Goal: Complete application form: Complete application form

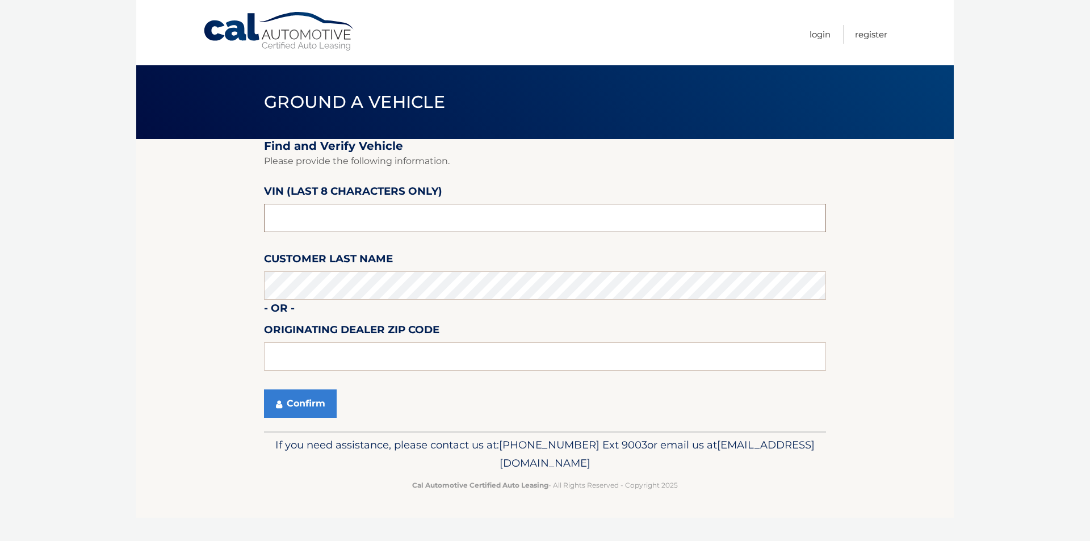
click at [338, 222] on input "text" at bounding box center [545, 218] width 562 height 28
click at [313, 216] on input "text" at bounding box center [545, 218] width 562 height 28
type input "nb028524"
click at [313, 402] on button "Confirm" at bounding box center [300, 404] width 73 height 28
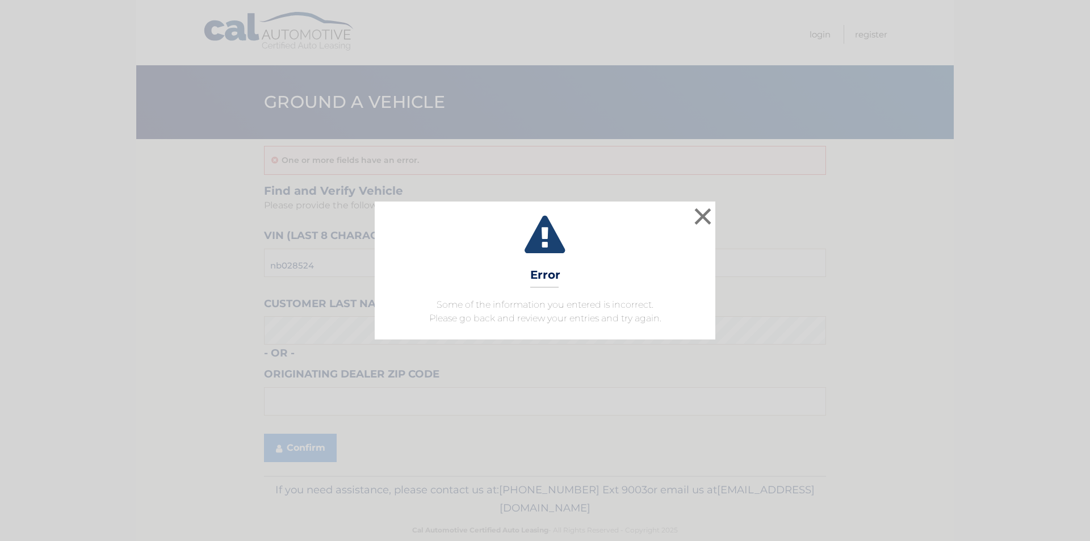
click at [717, 219] on div "× Error Some of the information you entered is incorrect. Please go back and re…" at bounding box center [545, 270] width 1081 height 137
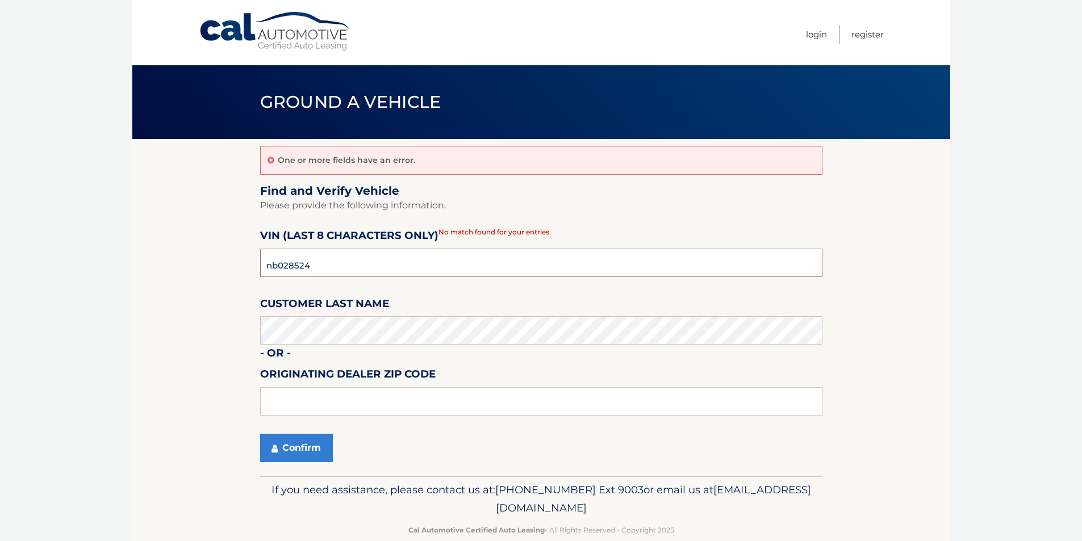
click at [361, 264] on input "nb028524" at bounding box center [541, 263] width 562 height 28
type input "NB028524"
click at [277, 442] on button "Confirm" at bounding box center [296, 448] width 73 height 28
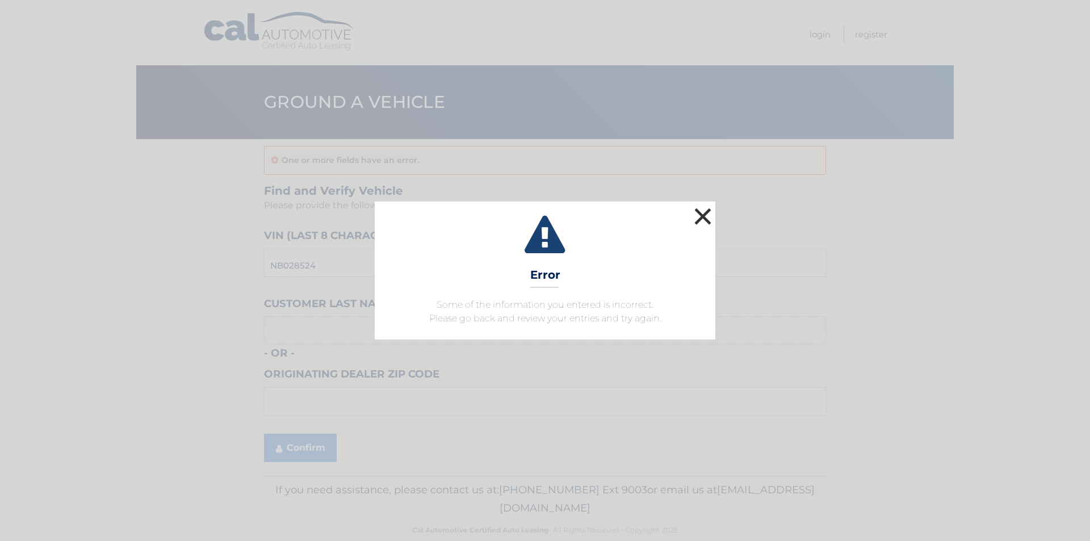
click at [706, 220] on button "×" at bounding box center [703, 216] width 23 height 23
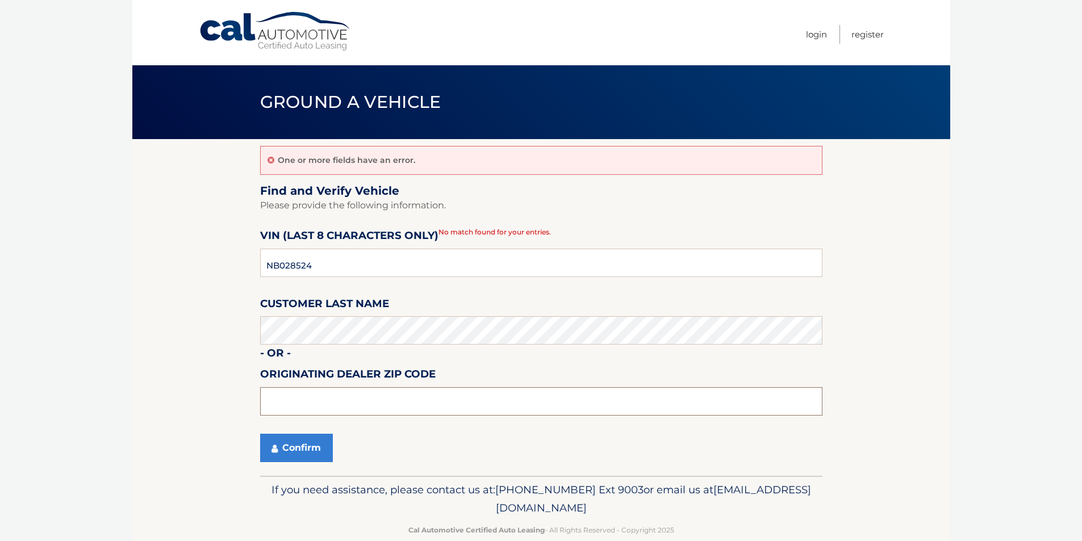
click at [281, 403] on input "text" at bounding box center [541, 401] width 562 height 28
click at [339, 395] on input "text" at bounding box center [541, 401] width 562 height 28
type input "07728"
click at [286, 451] on button "Confirm" at bounding box center [296, 448] width 73 height 28
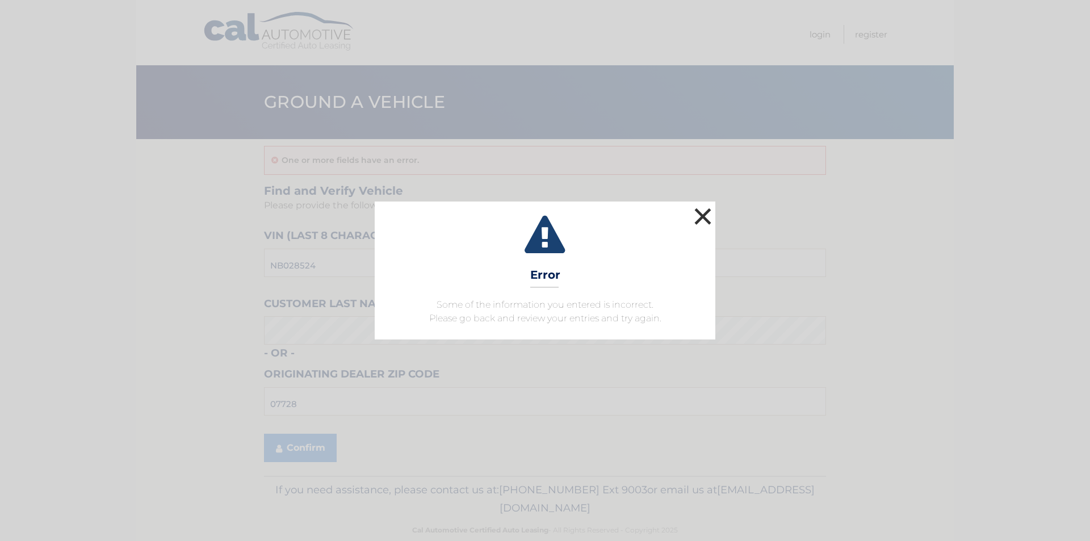
click at [700, 221] on button "×" at bounding box center [703, 216] width 23 height 23
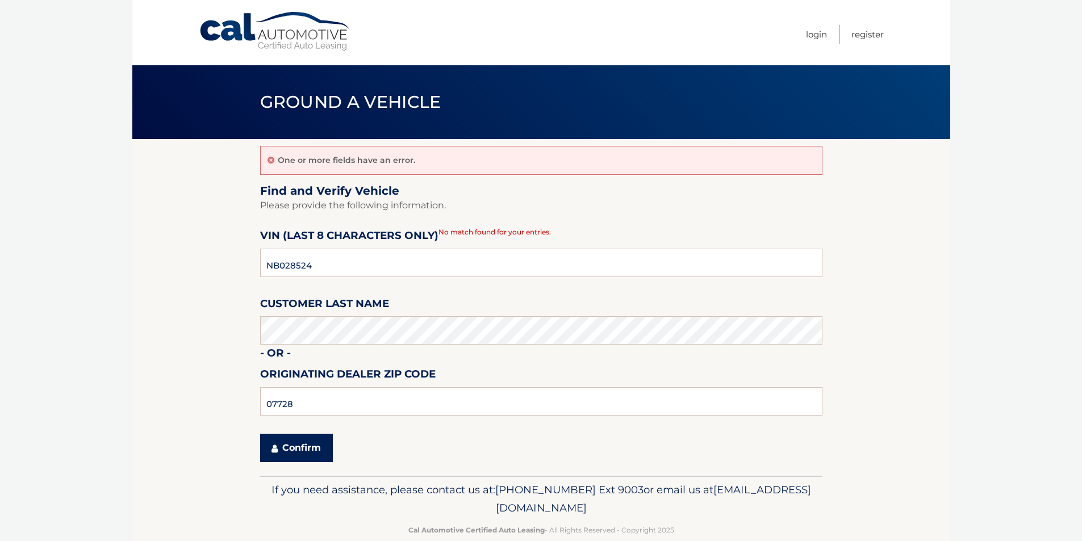
click at [294, 446] on button "Confirm" at bounding box center [296, 448] width 73 height 28
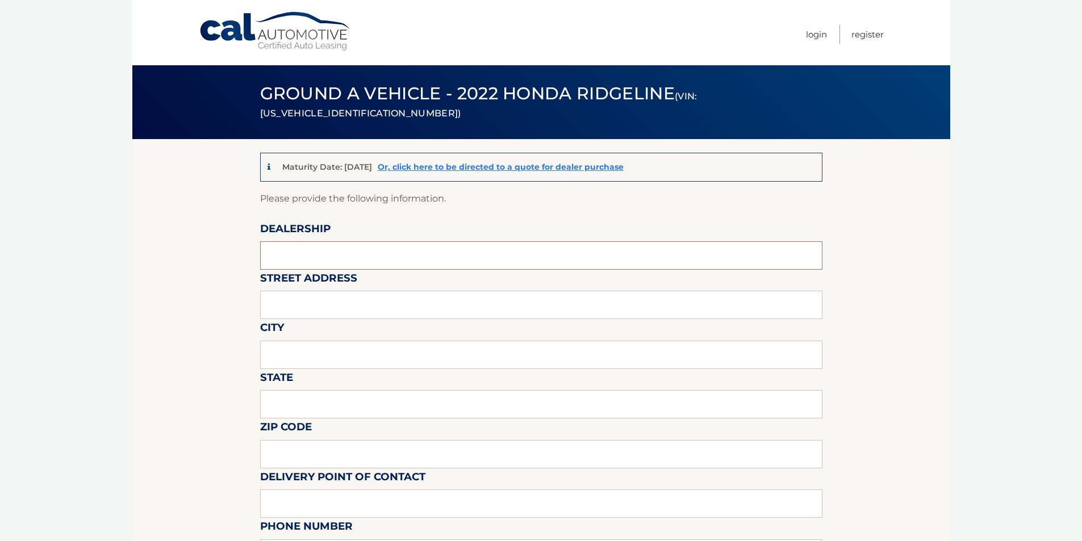
click at [374, 247] on input "text" at bounding box center [541, 255] width 562 height 28
type input "HONDA OF FREEHOLD"
click at [357, 303] on input "text" at bounding box center [541, 305] width 562 height 28
click at [359, 302] on input "text" at bounding box center [541, 305] width 562 height 28
type input "4244 ROUTE 9"
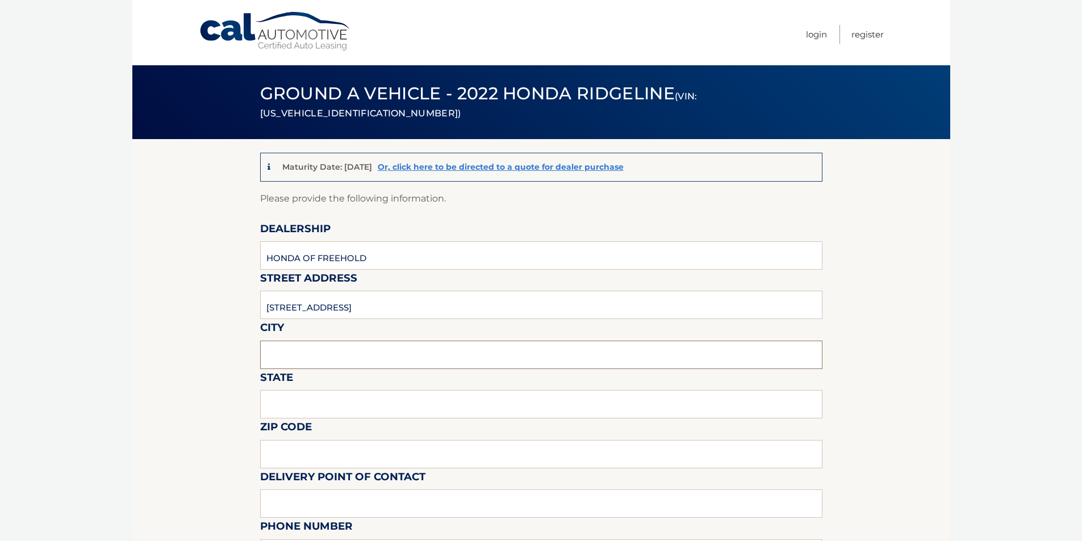
click at [337, 346] on input "text" at bounding box center [541, 355] width 562 height 28
type input "FREEHOLD"
click at [327, 399] on input "text" at bounding box center [541, 404] width 562 height 28
type input "NJ"
click at [288, 450] on input "text" at bounding box center [541, 454] width 562 height 28
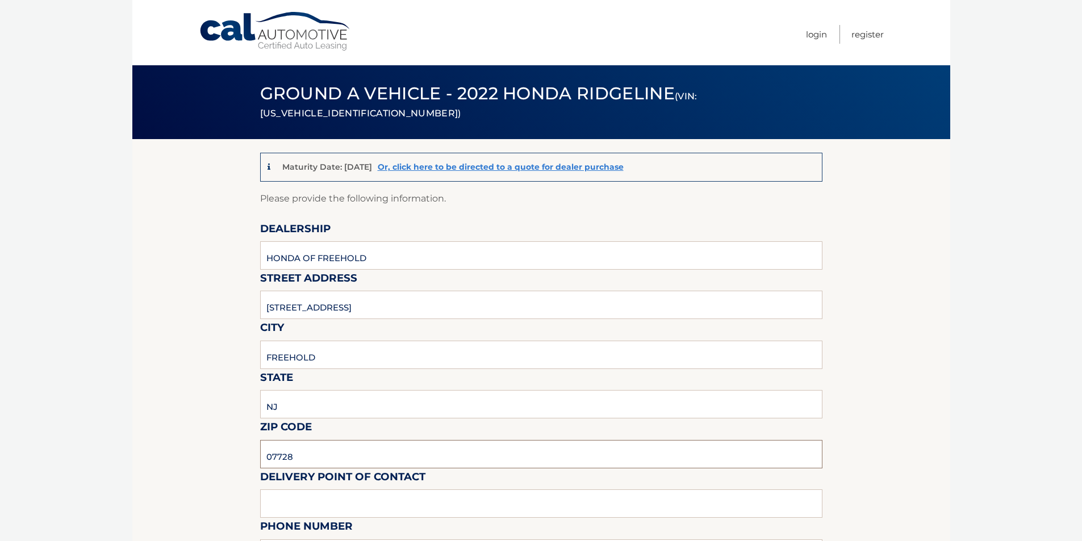
type input "07728"
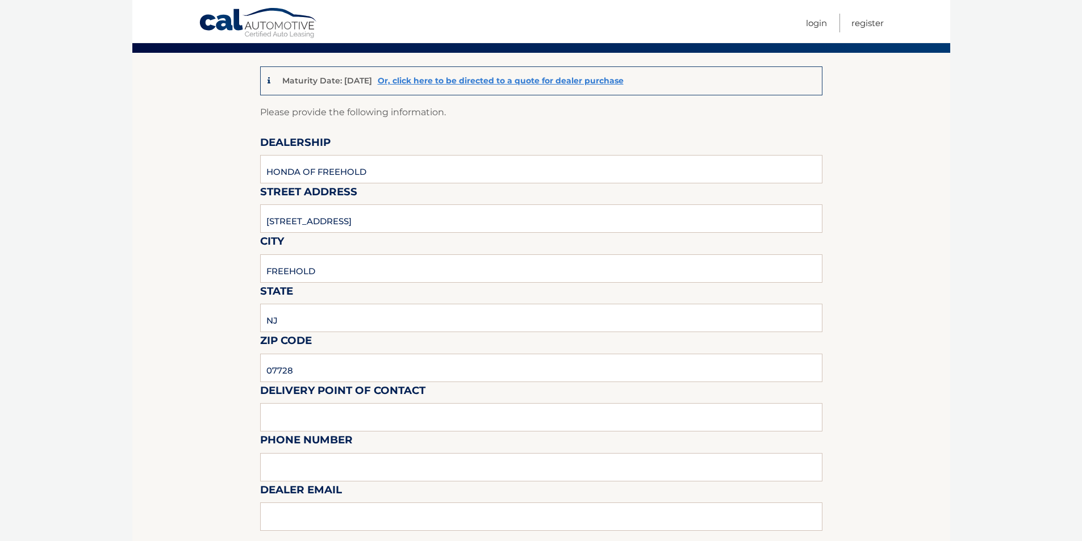
scroll to position [114, 0]
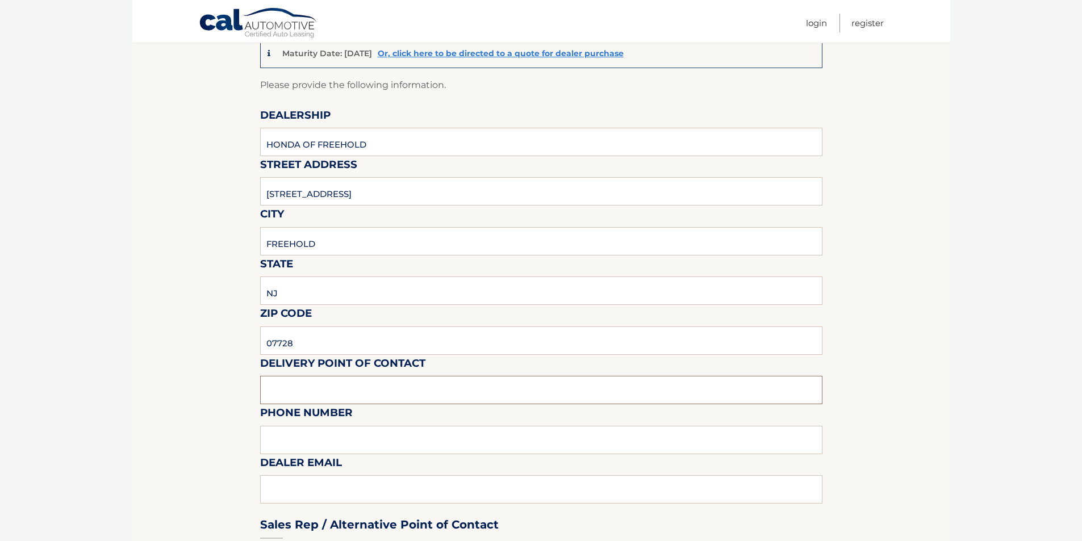
click at [290, 386] on input "text" at bounding box center [541, 390] width 562 height 28
type input "Ihab alsoub"
type input "7328220744"
click at [345, 480] on div "Sales Rep / Alternative Point of Contact" at bounding box center [541, 503] width 562 height 80
click at [344, 486] on div "Sales Rep / Alternative Point of Contact" at bounding box center [541, 503] width 562 height 80
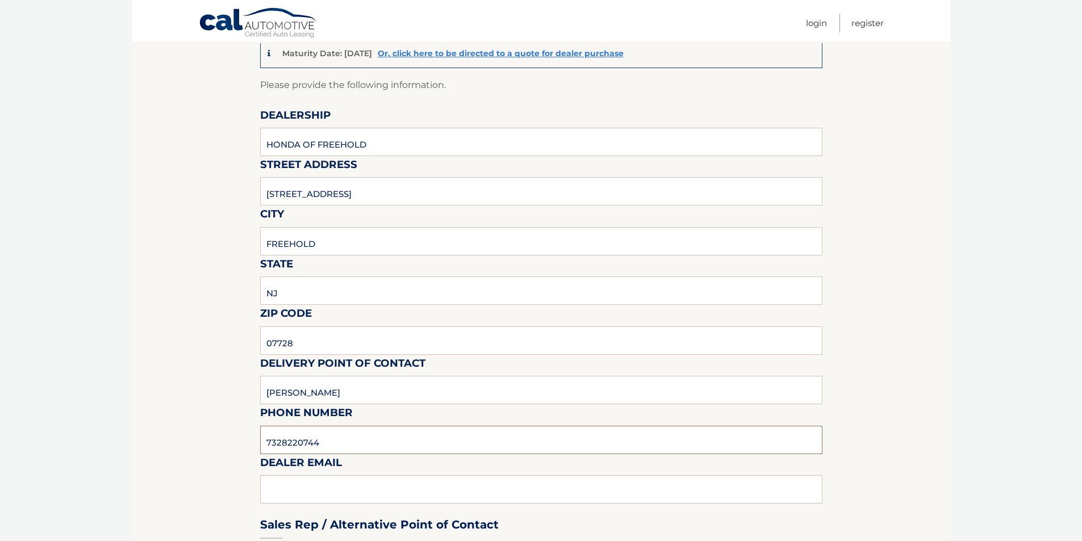
click at [351, 449] on input "7328220744" at bounding box center [541, 440] width 562 height 28
type input "IALSOUB@JERSEYHONDA.COM"
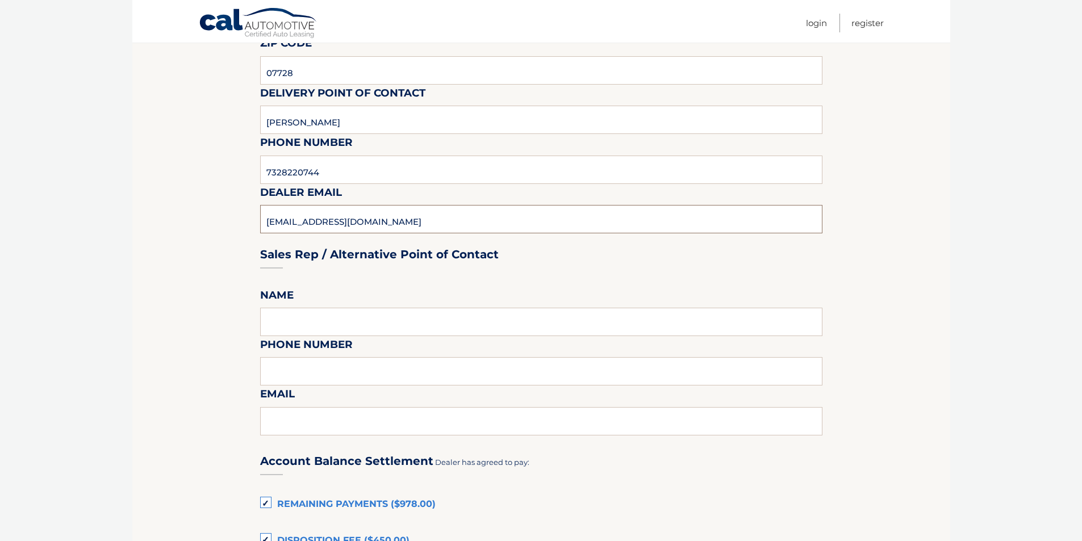
scroll to position [398, 0]
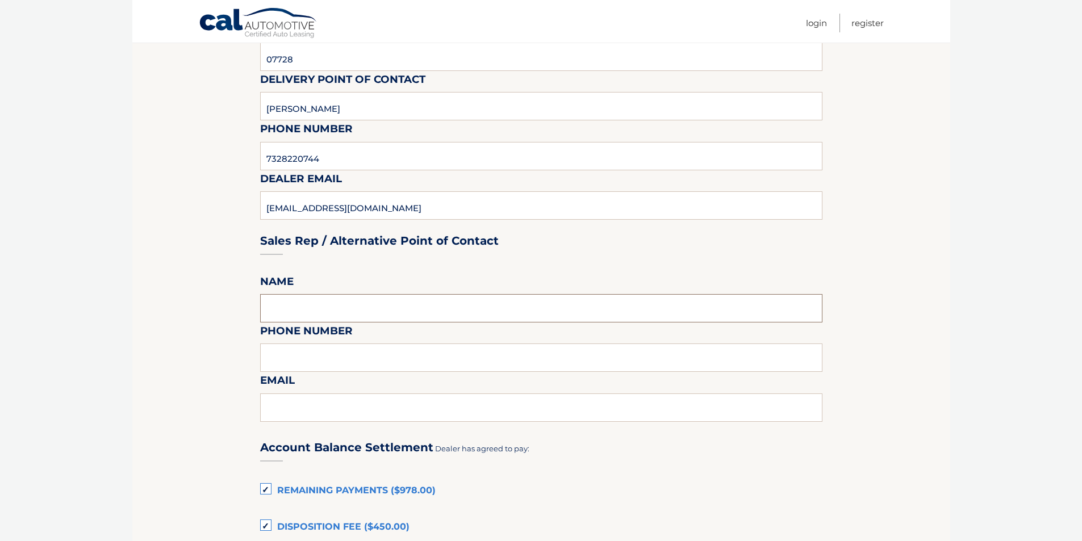
click at [312, 315] on input "text" at bounding box center [541, 308] width 562 height 28
type input "Ihab alsoub"
type input "7328220744"
click at [324, 407] on input "text" at bounding box center [541, 408] width 562 height 28
type input "IALSOUB@JERSEYHONDA.COM"
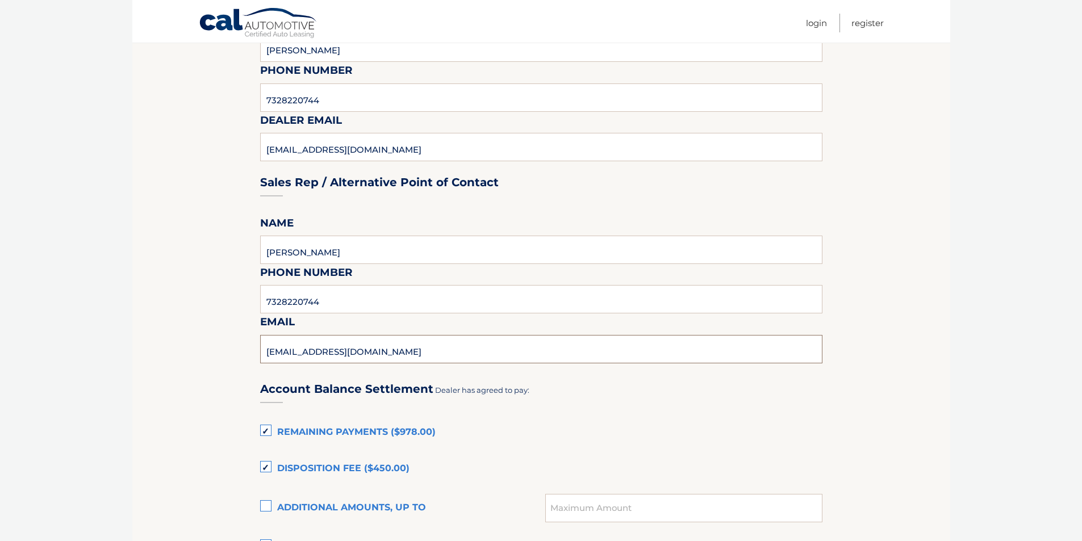
scroll to position [568, 0]
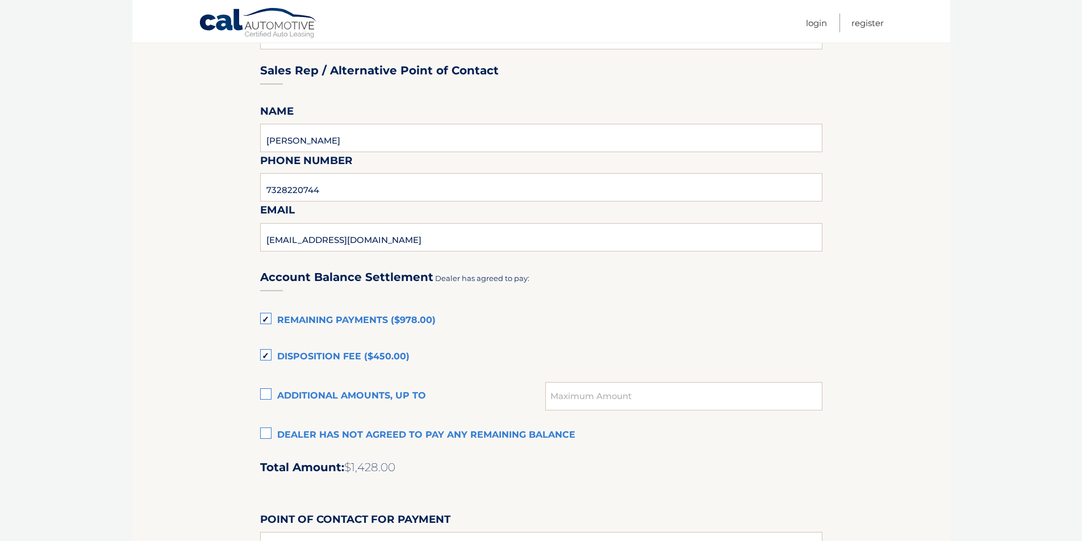
click at [269, 356] on label "Disposition Fee ($450.00)" at bounding box center [541, 357] width 562 height 23
click at [0, 0] on input "Disposition Fee ($450.00)" at bounding box center [0, 0] width 0 height 0
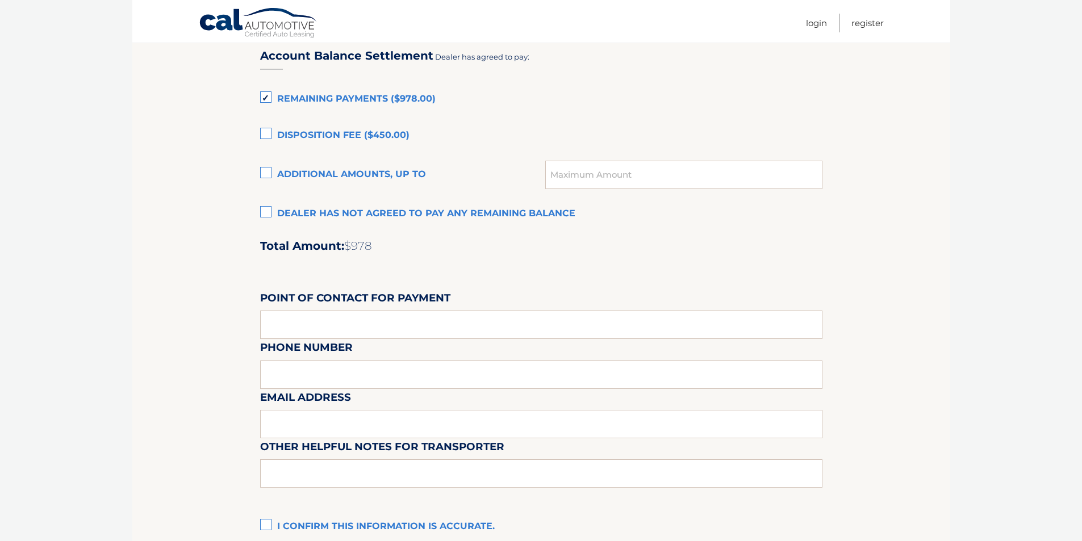
scroll to position [795, 0]
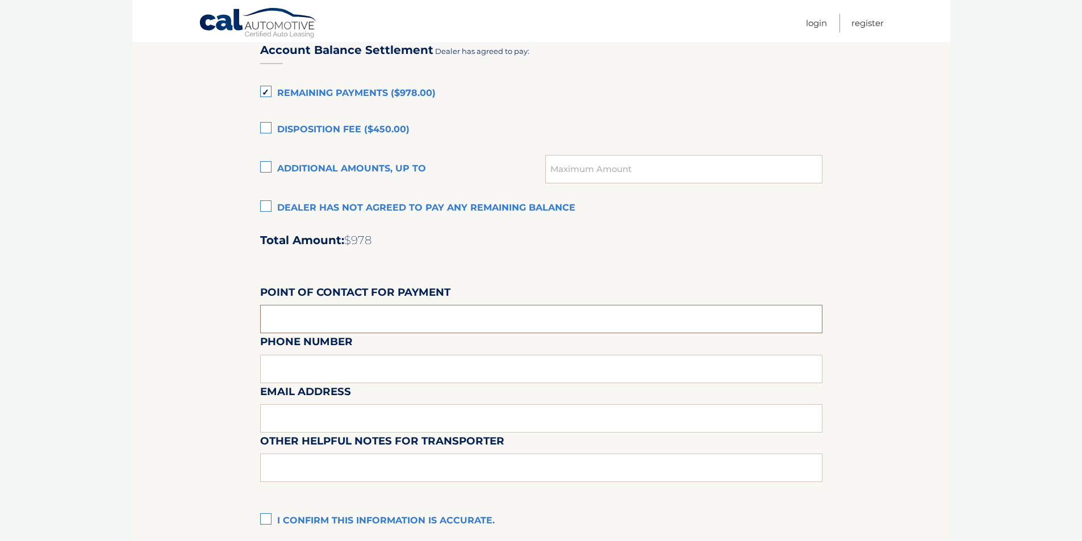
click at [358, 321] on input "text" at bounding box center [541, 319] width 562 height 28
type input "IHAB ALSOUB"
click at [349, 361] on div "Email Address" at bounding box center [541, 357] width 562 height 49
click at [344, 372] on div "Email Address" at bounding box center [541, 357] width 562 height 49
click at [342, 373] on div "Email Address" at bounding box center [541, 357] width 562 height 49
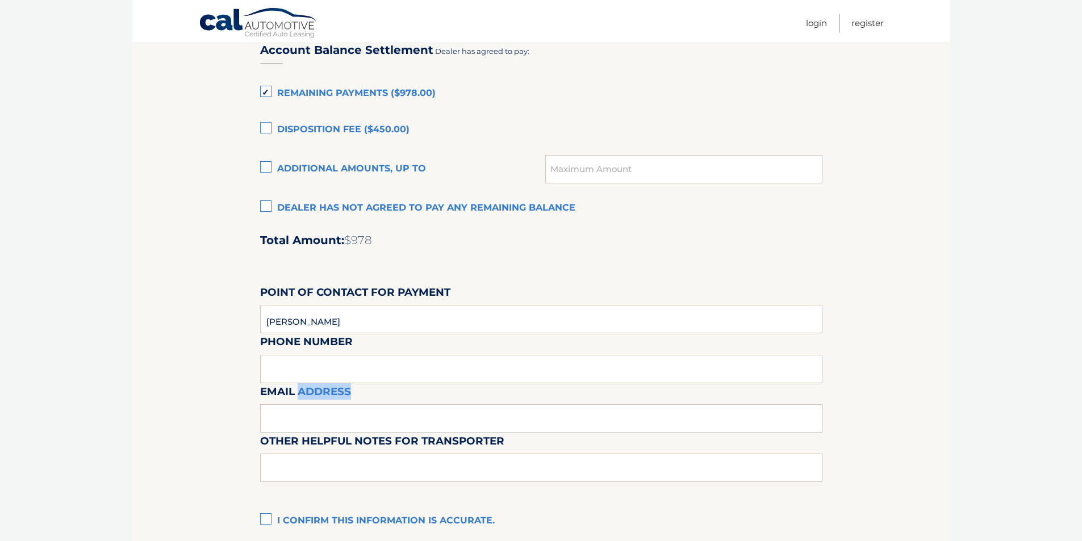
click at [335, 372] on div "Email Address" at bounding box center [541, 357] width 562 height 49
click at [361, 323] on input "IHAB ALSOUB" at bounding box center [541, 319] width 562 height 28
type input "7328220744"
click at [346, 408] on input "text" at bounding box center [541, 418] width 562 height 28
type input "IALSOUB@JERSEYHONDA.COM"
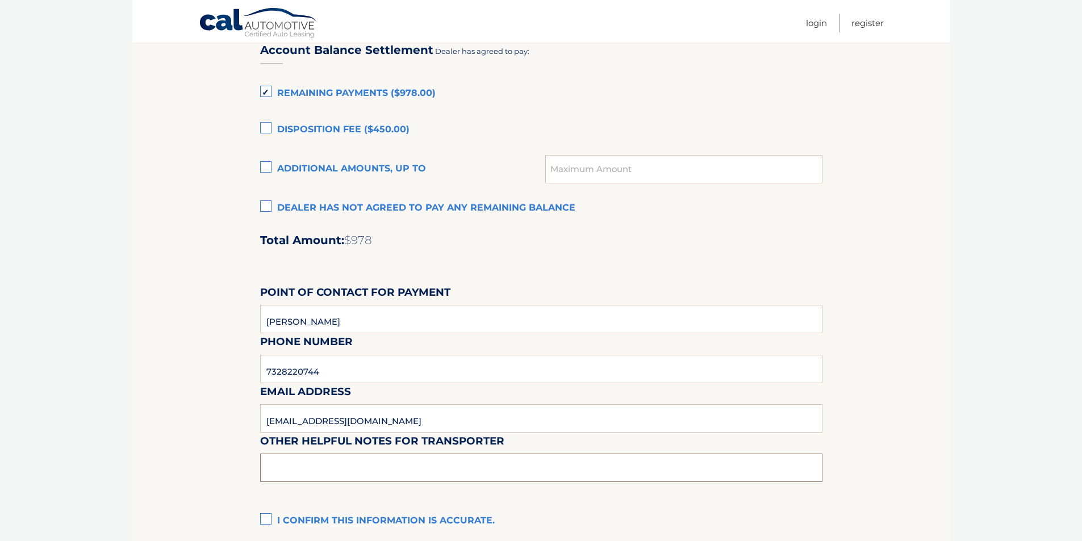
click at [342, 457] on input "text" at bounding box center [541, 468] width 562 height 28
type input "VEHICLE IS ON OUR LOT"
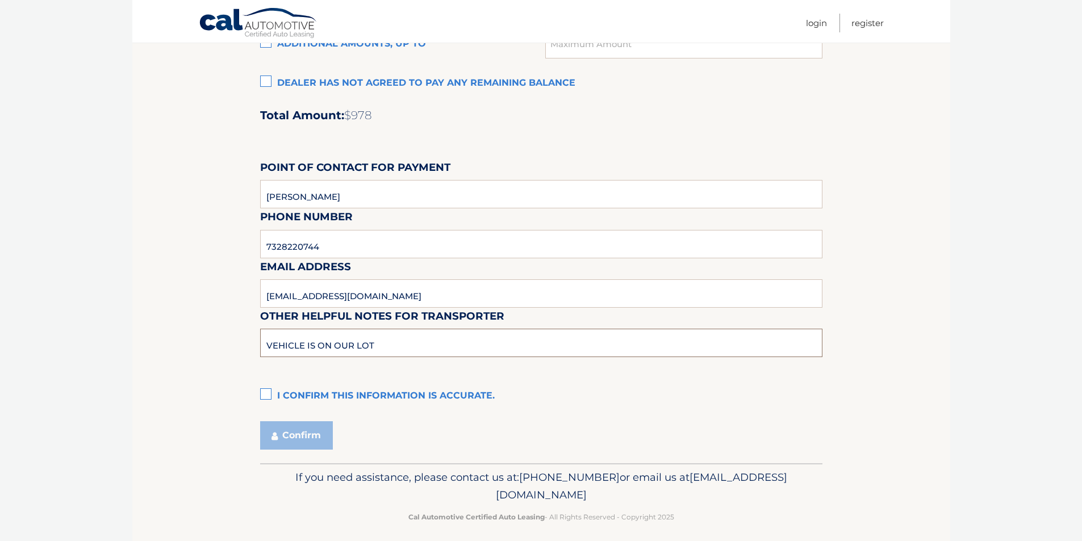
scroll to position [929, 0]
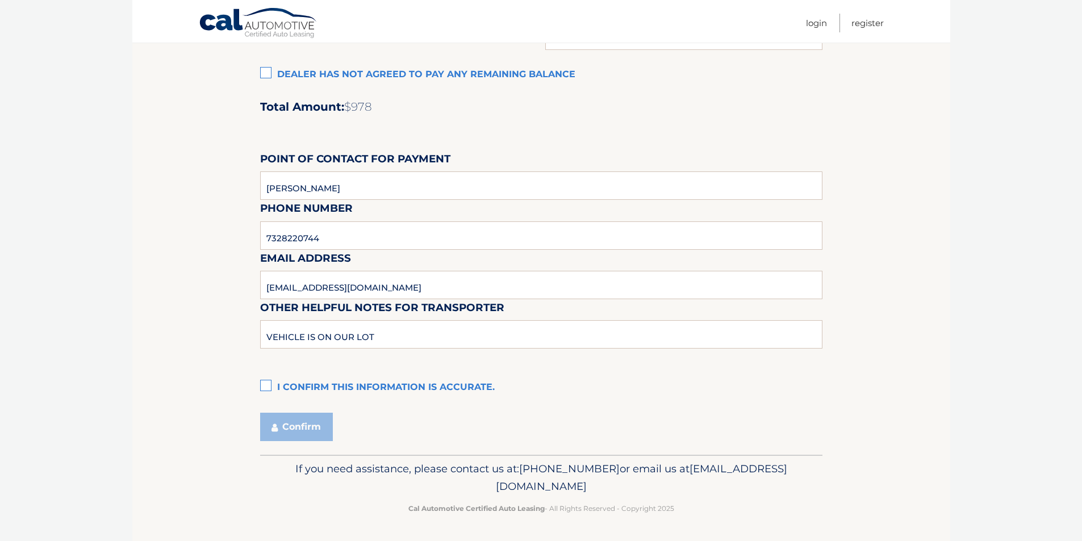
click at [269, 390] on label "I confirm this information is accurate." at bounding box center [541, 388] width 562 height 23
click at [0, 0] on input "I confirm this information is accurate." at bounding box center [0, 0] width 0 height 0
click at [308, 425] on button "Confirm" at bounding box center [296, 427] width 73 height 28
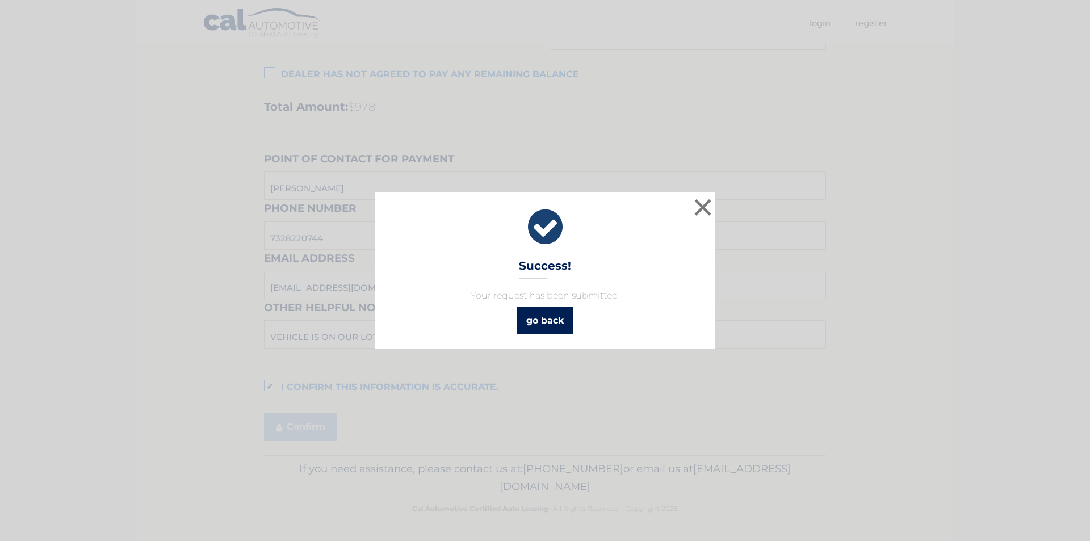
click at [558, 327] on link "go back" at bounding box center [545, 320] width 56 height 27
